Goal: Information Seeking & Learning: Learn about a topic

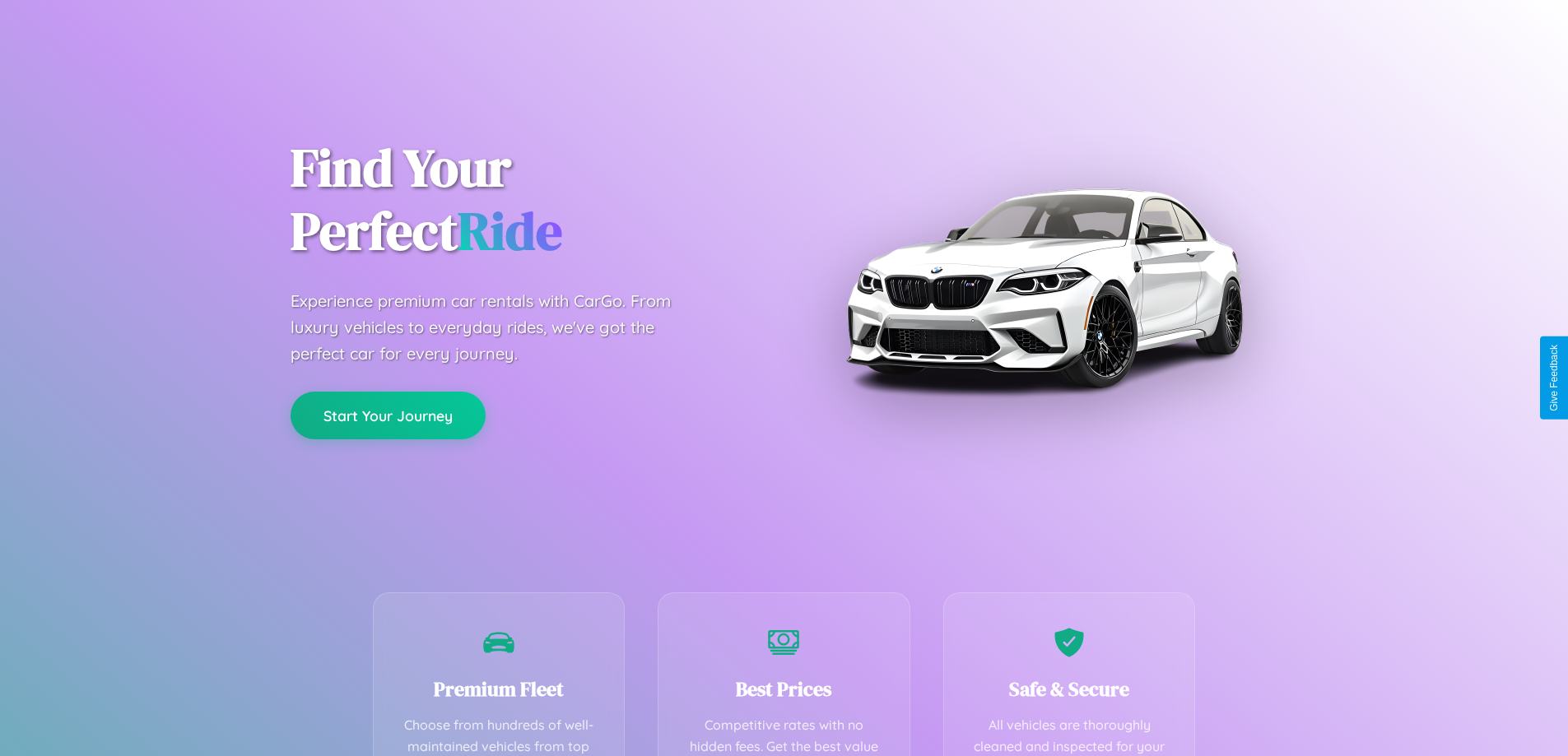
scroll to position [480, 0]
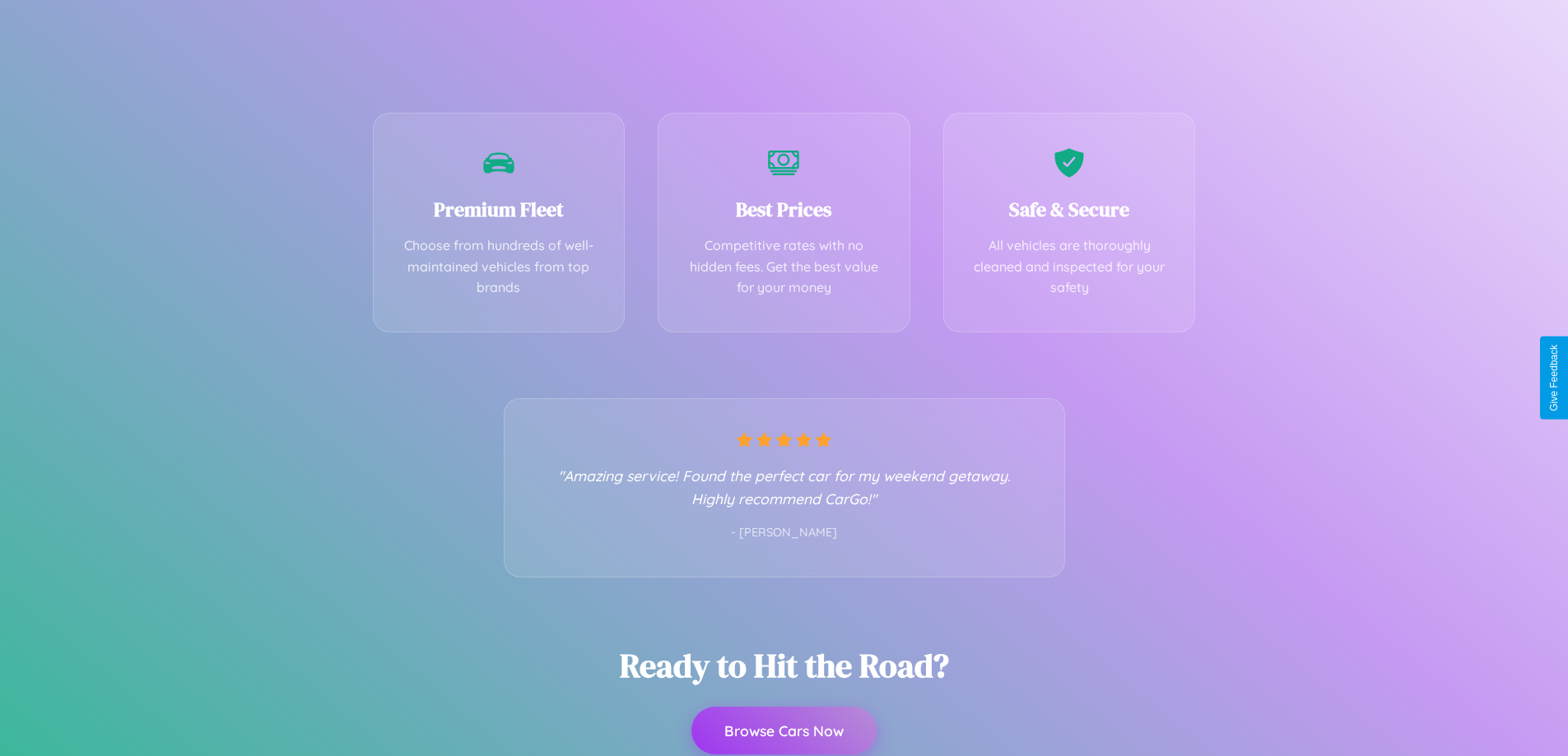
click at [784, 730] on button "Browse Cars Now" at bounding box center [784, 731] width 185 height 48
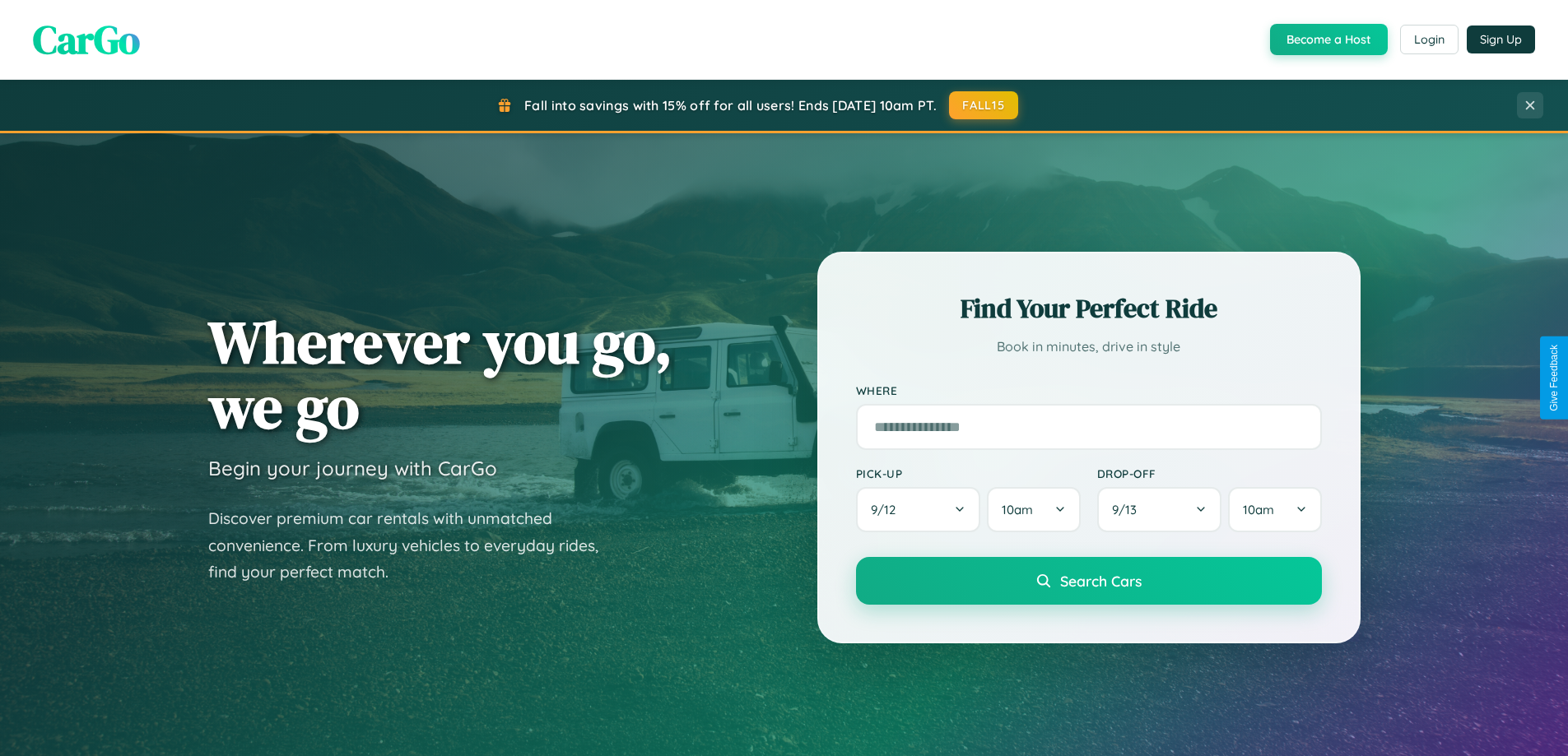
scroll to position [3166, 0]
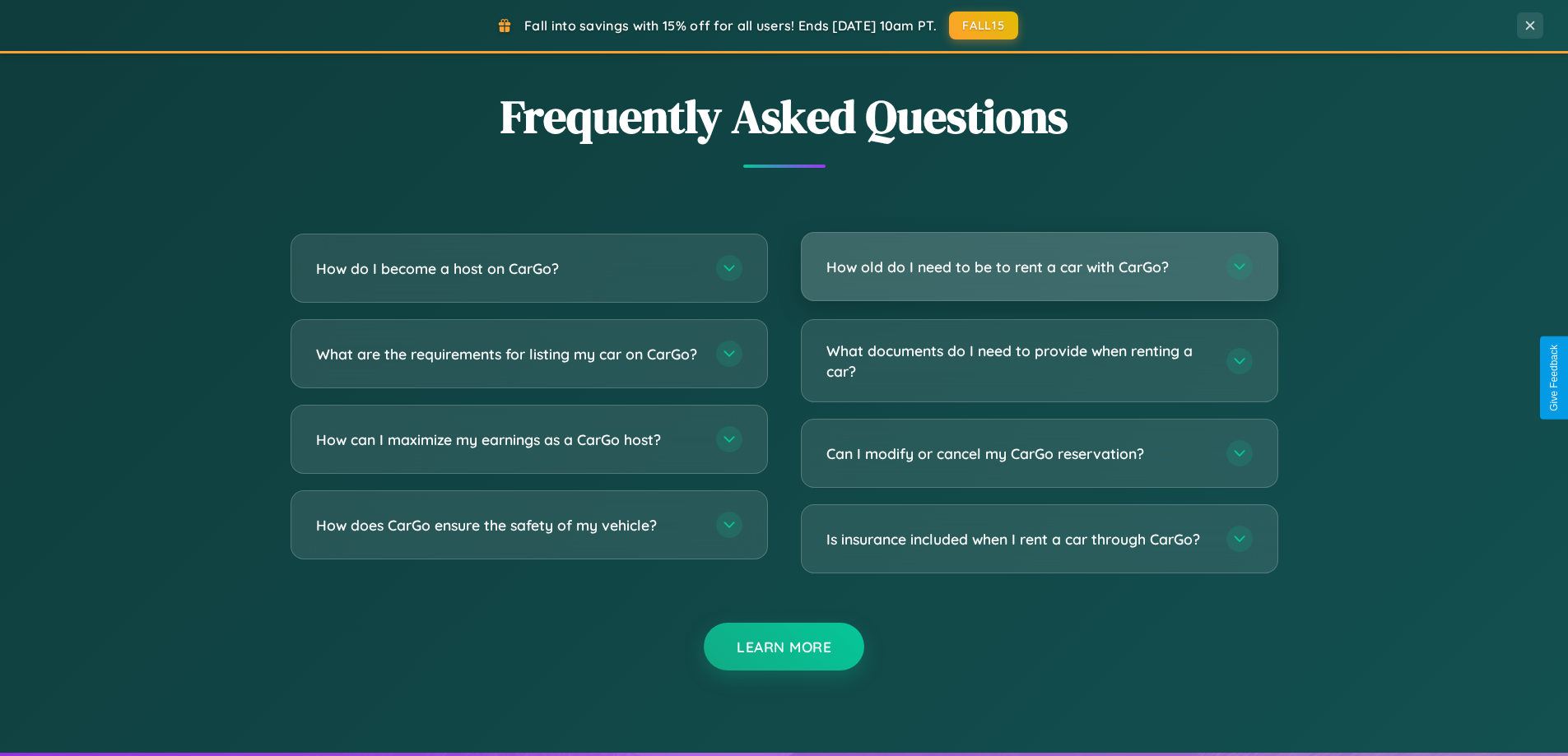
click at [1039, 267] on h3 "How old do I need to be to rent a car with CarGo?" at bounding box center [1017, 267] width 383 height 20
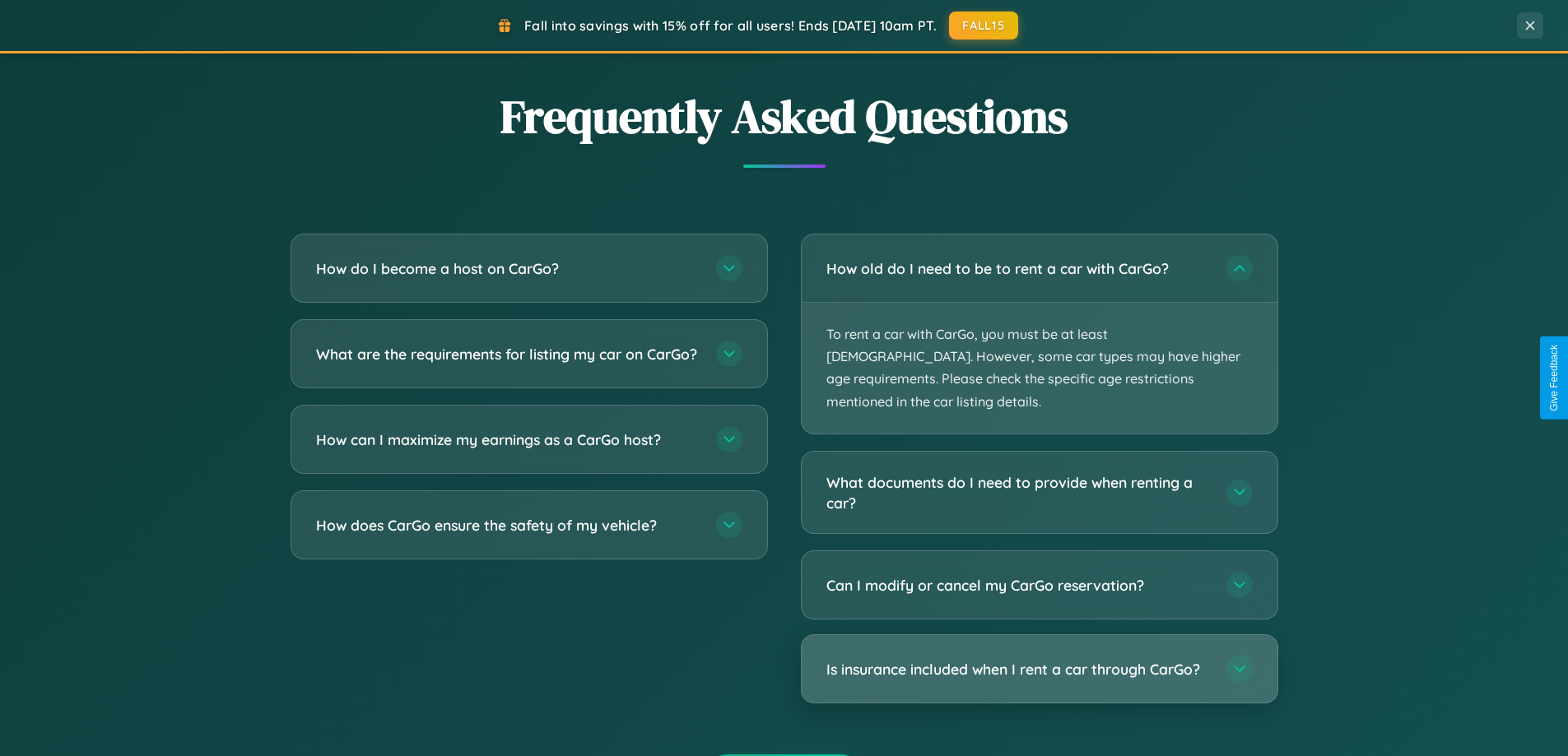
click at [1039, 660] on h3 "Is insurance included when I rent a car through CarGo?" at bounding box center [1017, 670] width 383 height 20
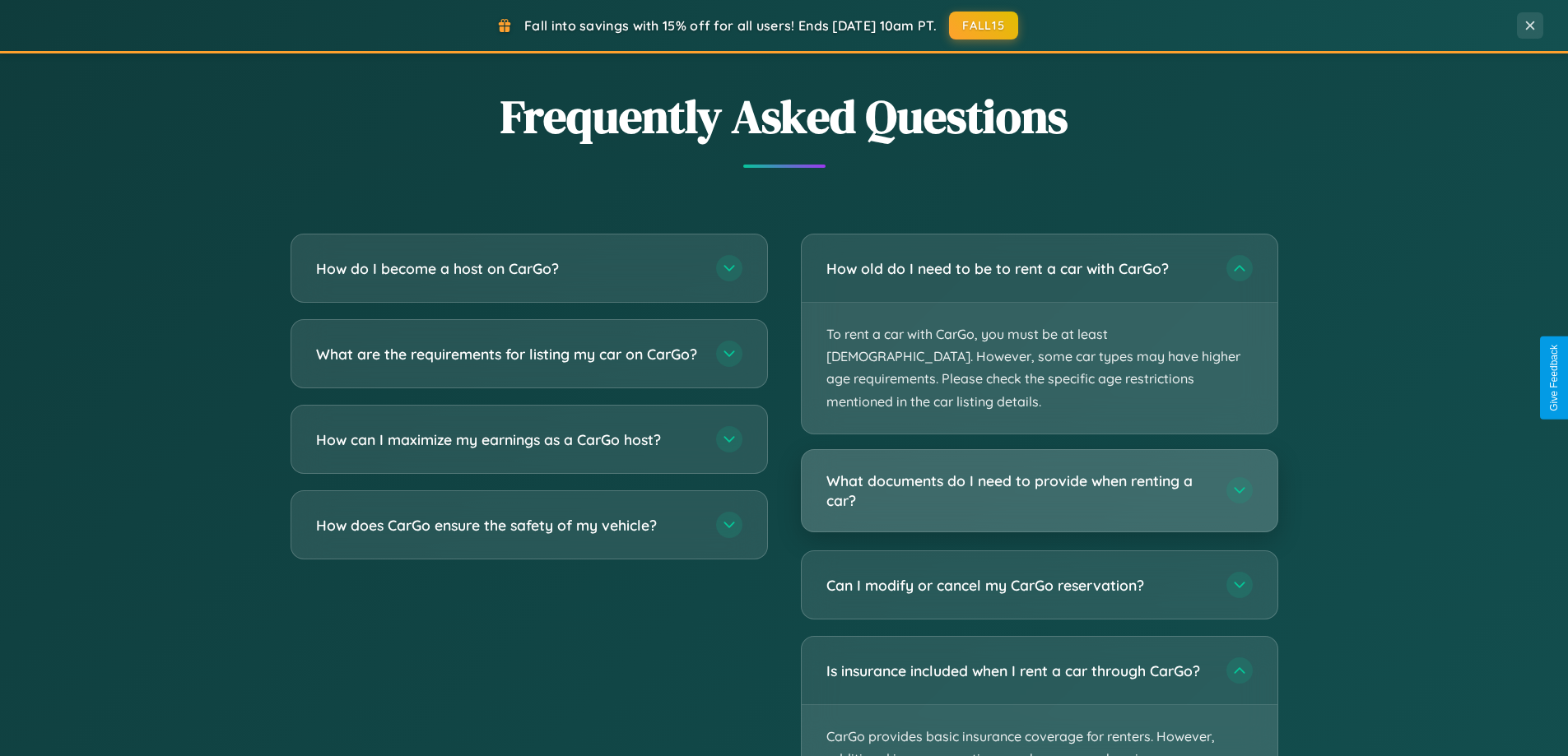
click at [1039, 471] on h3 "What documents do I need to provide when renting a car?" at bounding box center [1017, 491] width 383 height 40
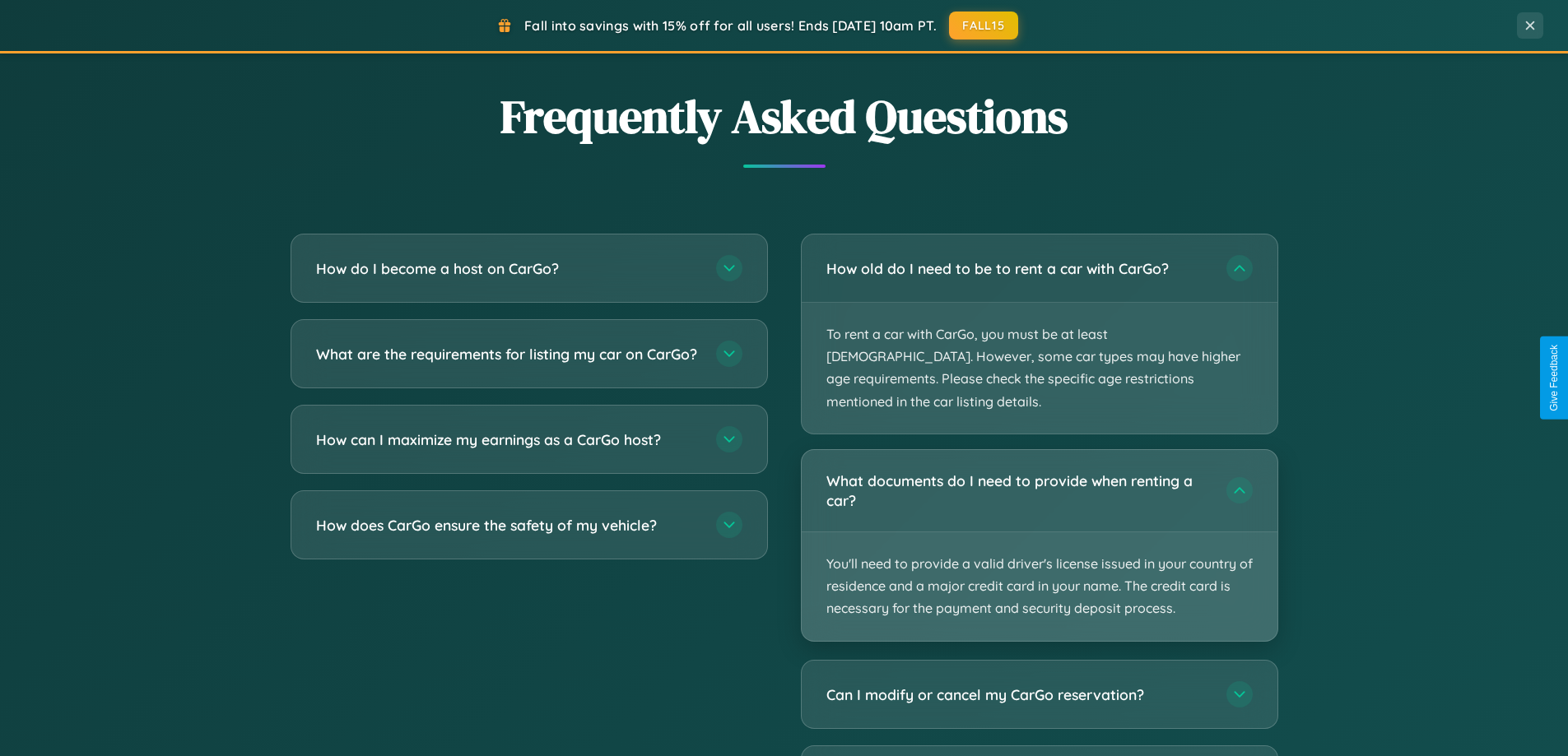
click at [1039, 532] on p "You'll need to provide a valid driver's license issued in your country of resid…" at bounding box center [1039, 586] width 475 height 108
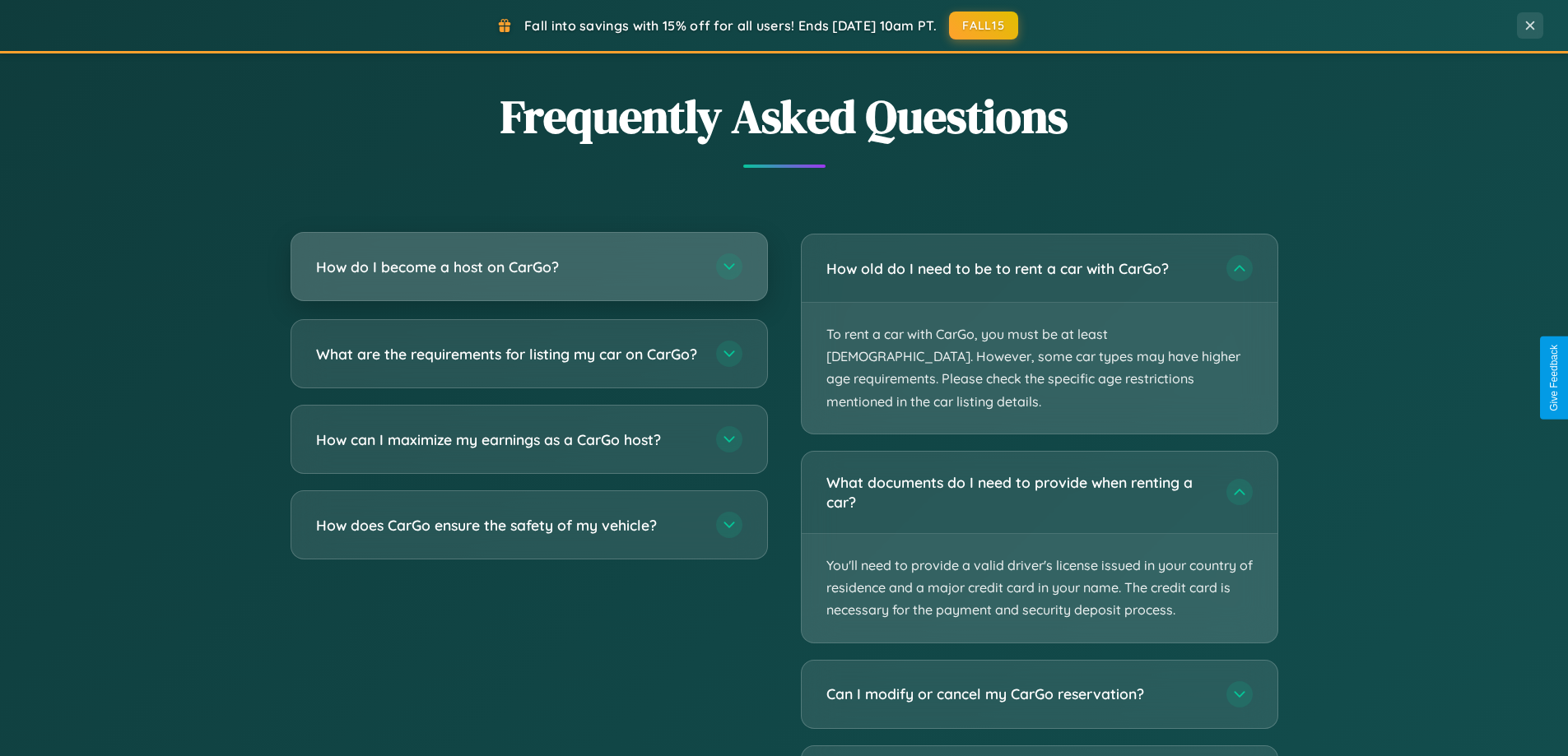
click at [528, 267] on h3 "How do I become a host on CarGo?" at bounding box center [507, 267] width 383 height 20
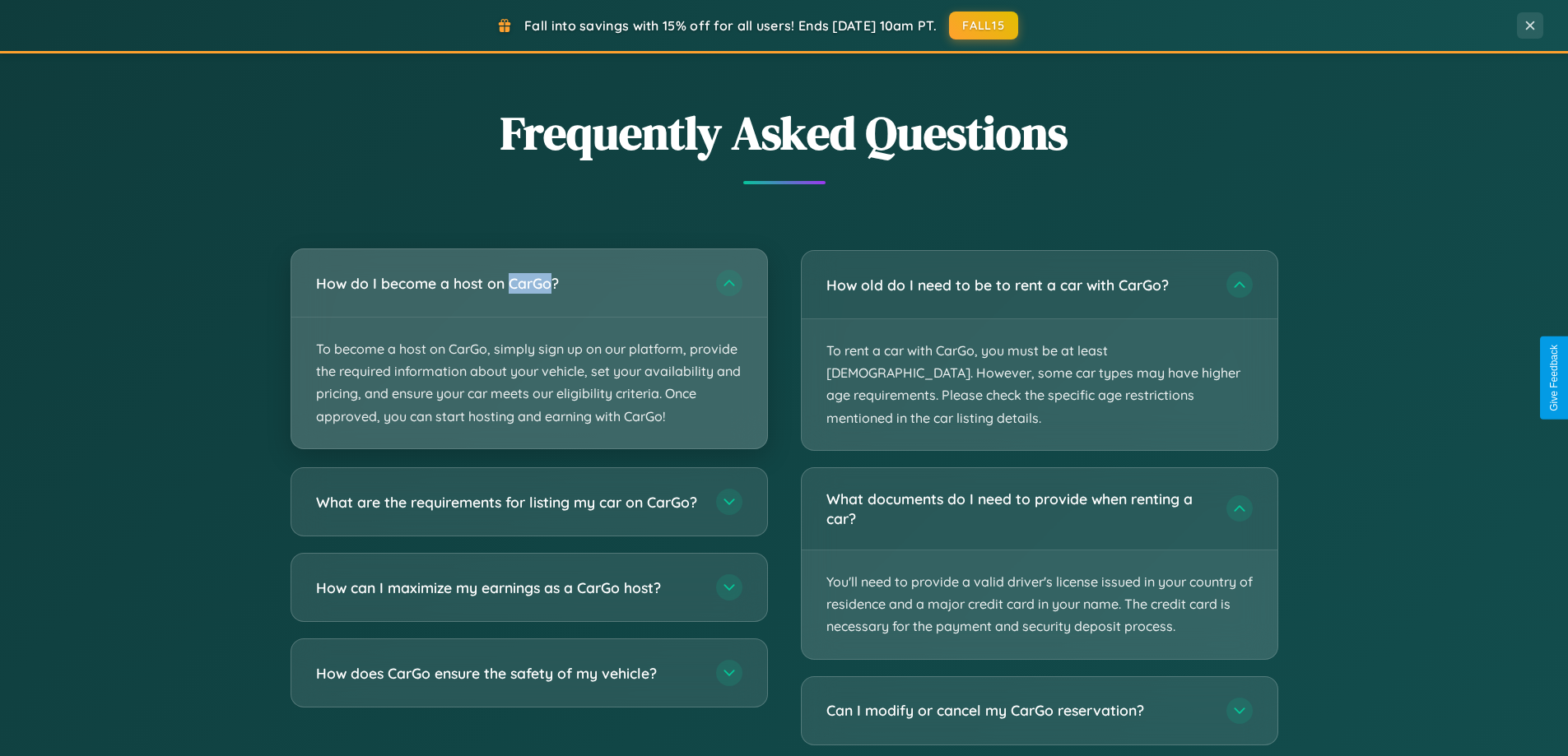
scroll to position [3060, 0]
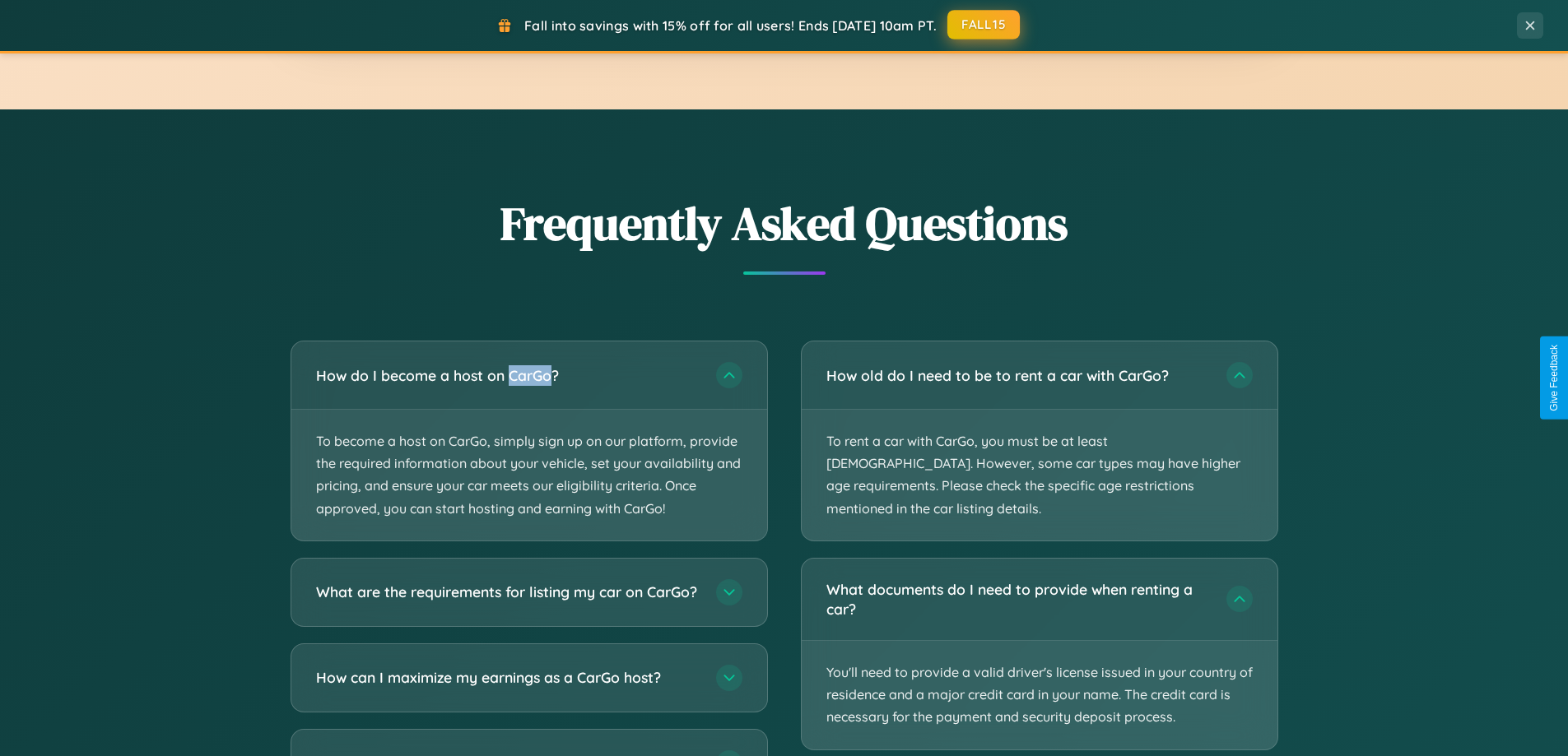
click at [985, 26] on button "FALL15" at bounding box center [983, 25] width 73 height 30
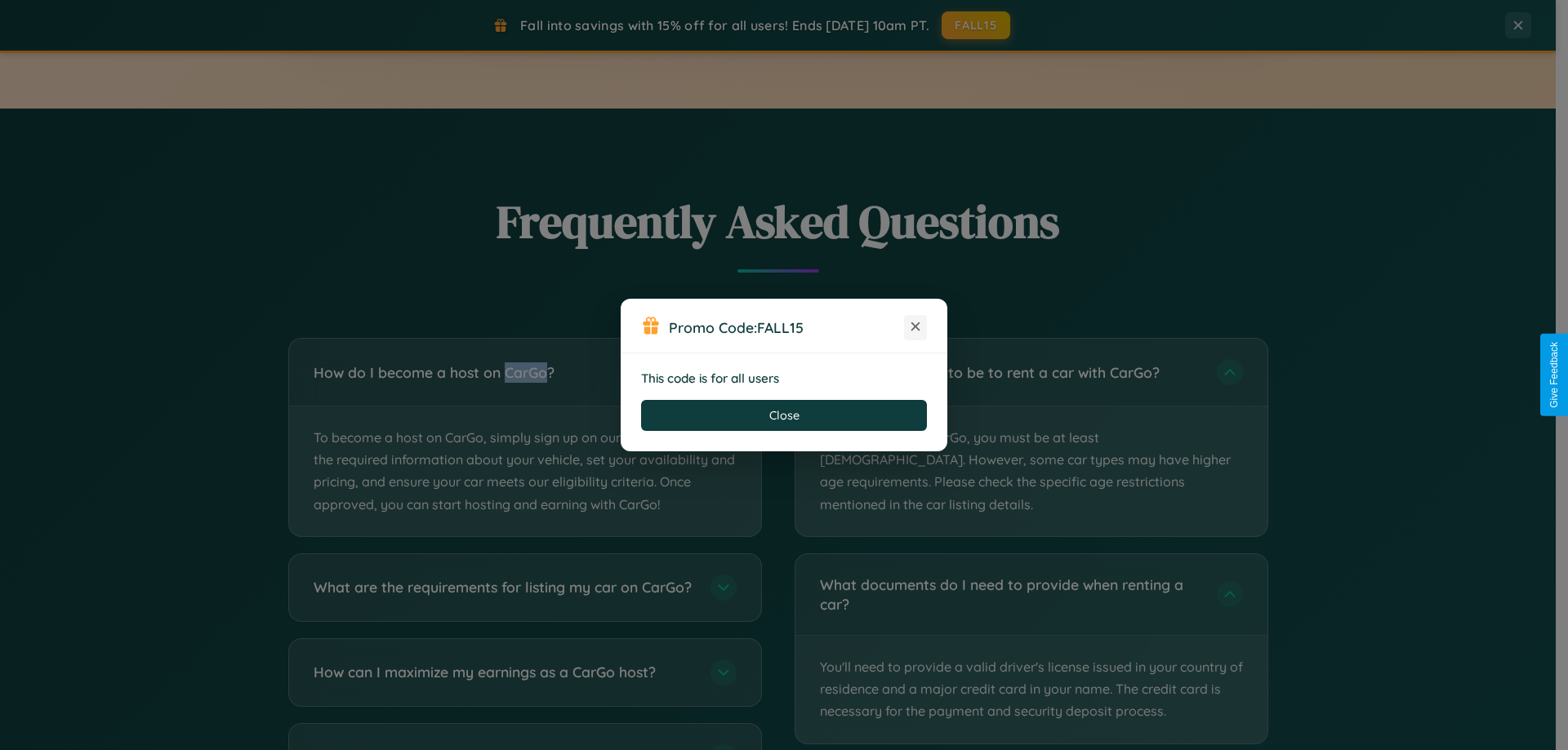
click at [915, 328] on icon at bounding box center [915, 326] width 16 height 16
